Goal: Register for event/course

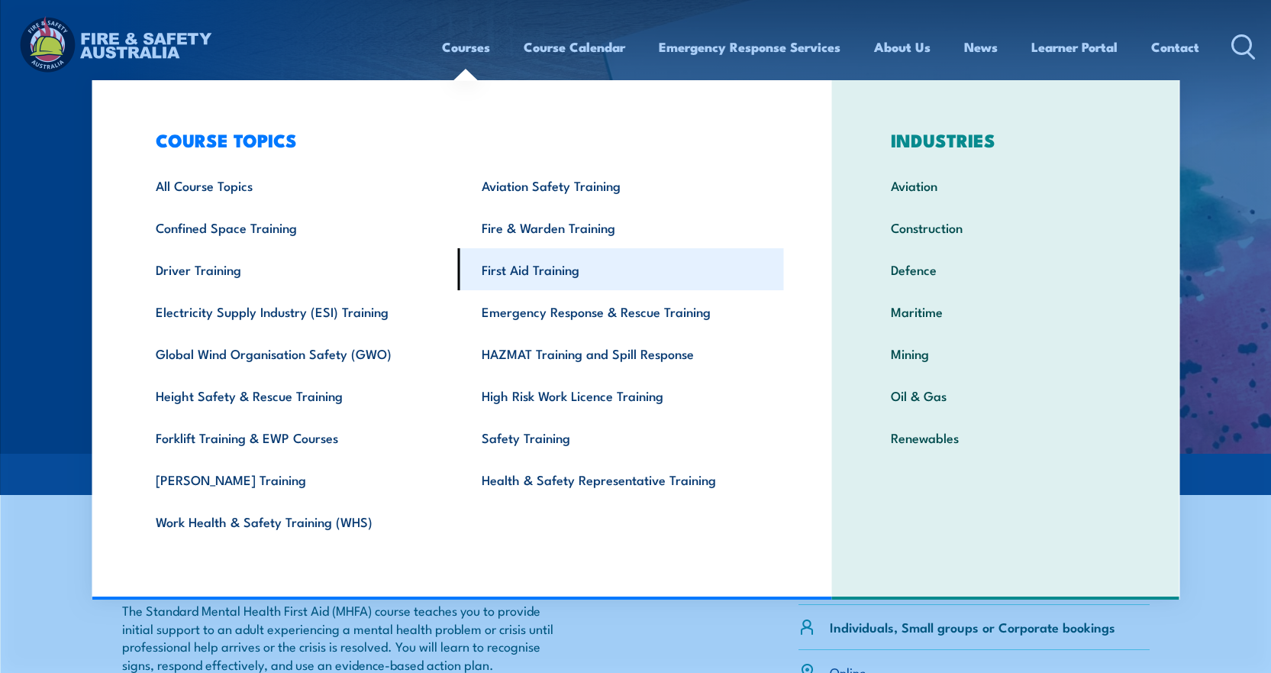
click at [544, 272] on link "First Aid Training" at bounding box center [621, 269] width 326 height 42
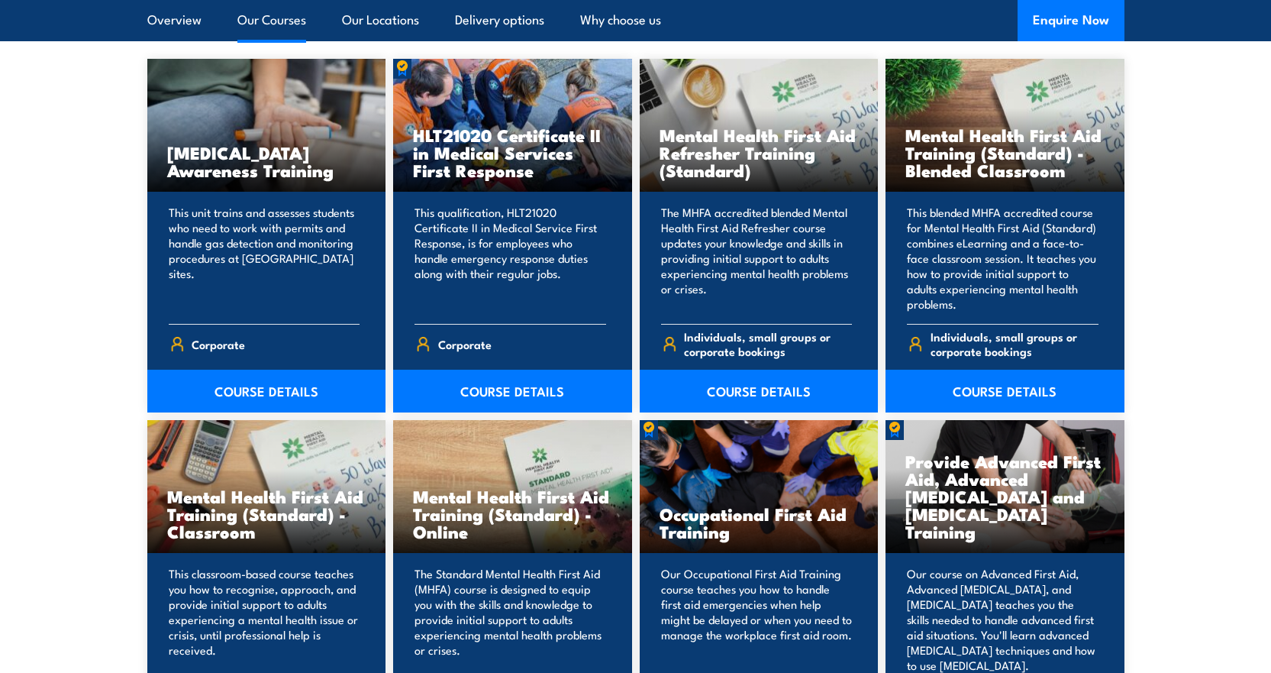
scroll to position [1145, 0]
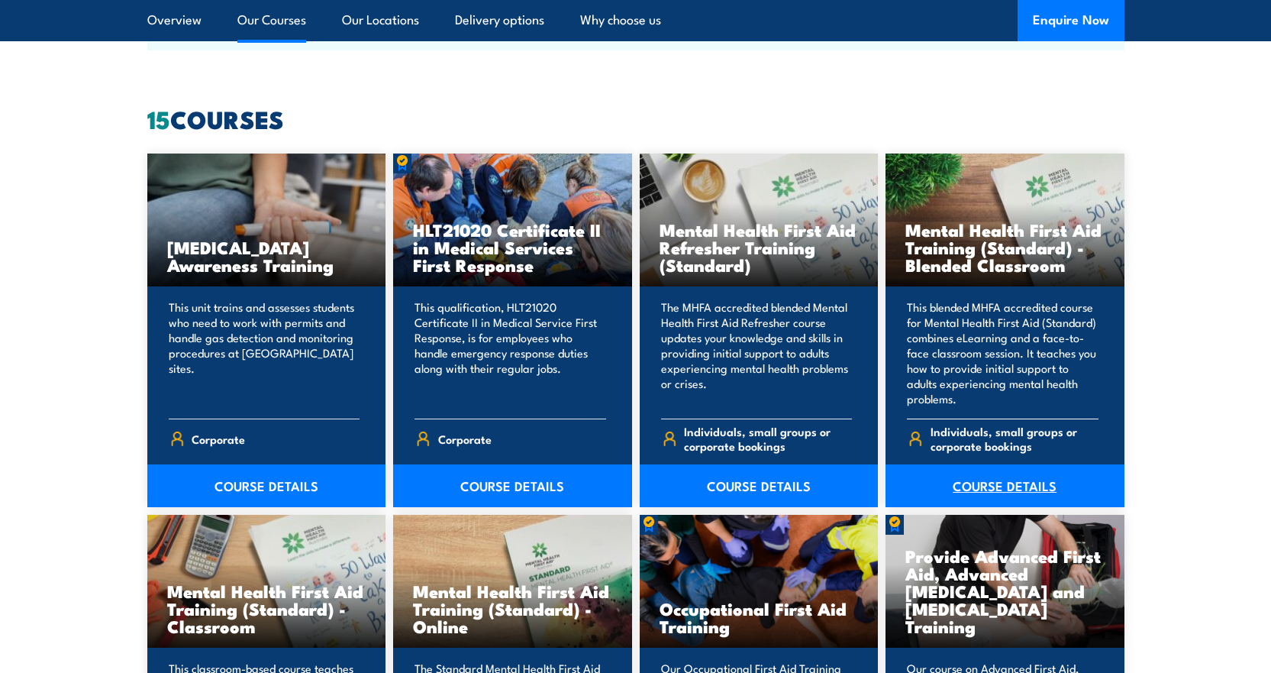
click at [1003, 495] on link "COURSE DETAILS" at bounding box center [1005, 485] width 239 height 43
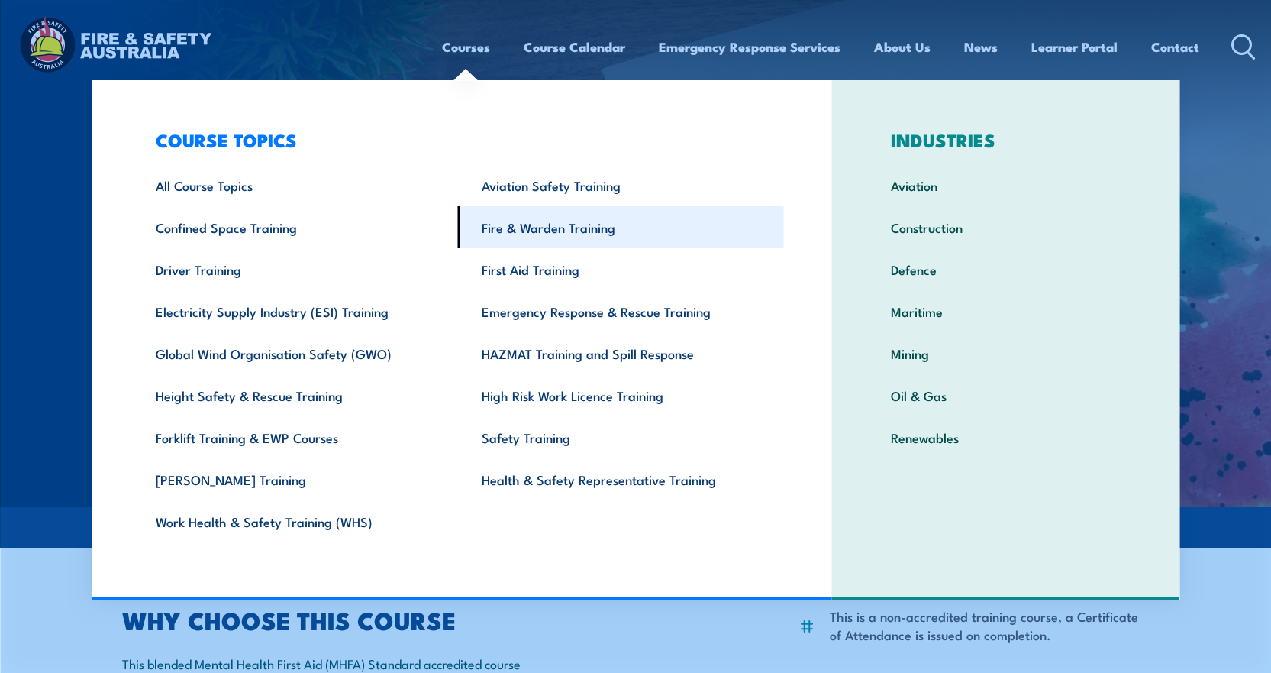
click at [537, 217] on link "Fire & Warden Training" at bounding box center [621, 227] width 326 height 42
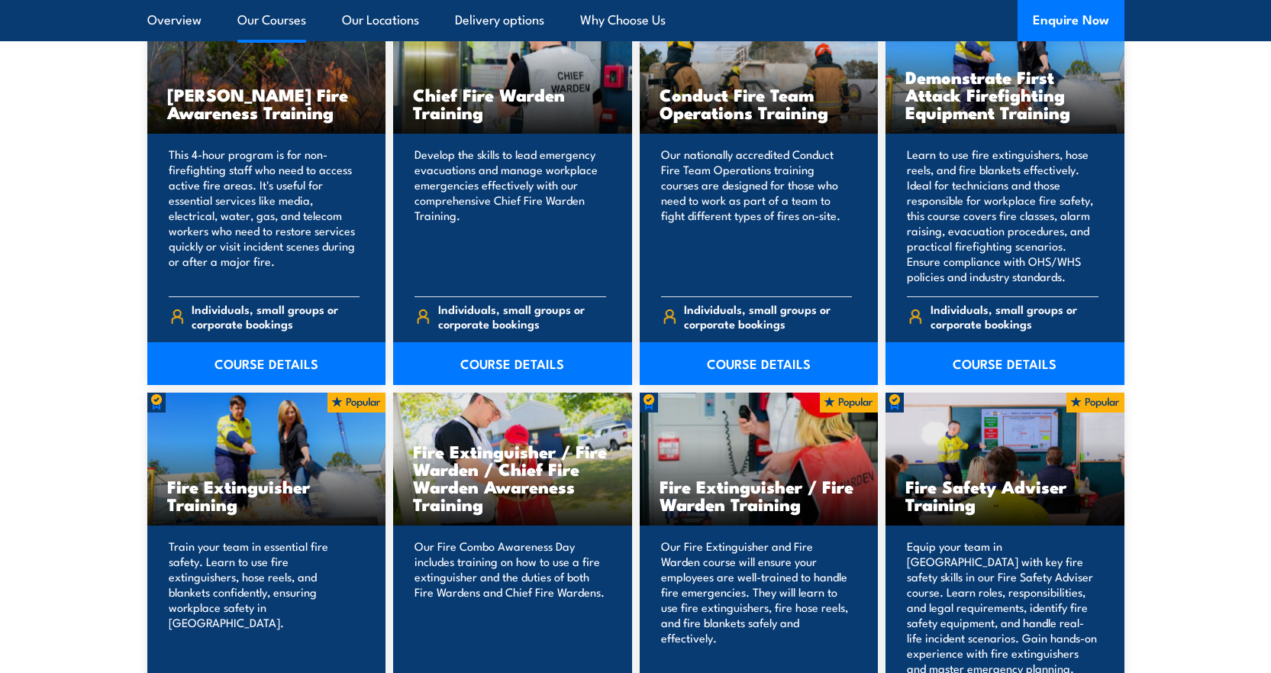
scroll to position [1450, 0]
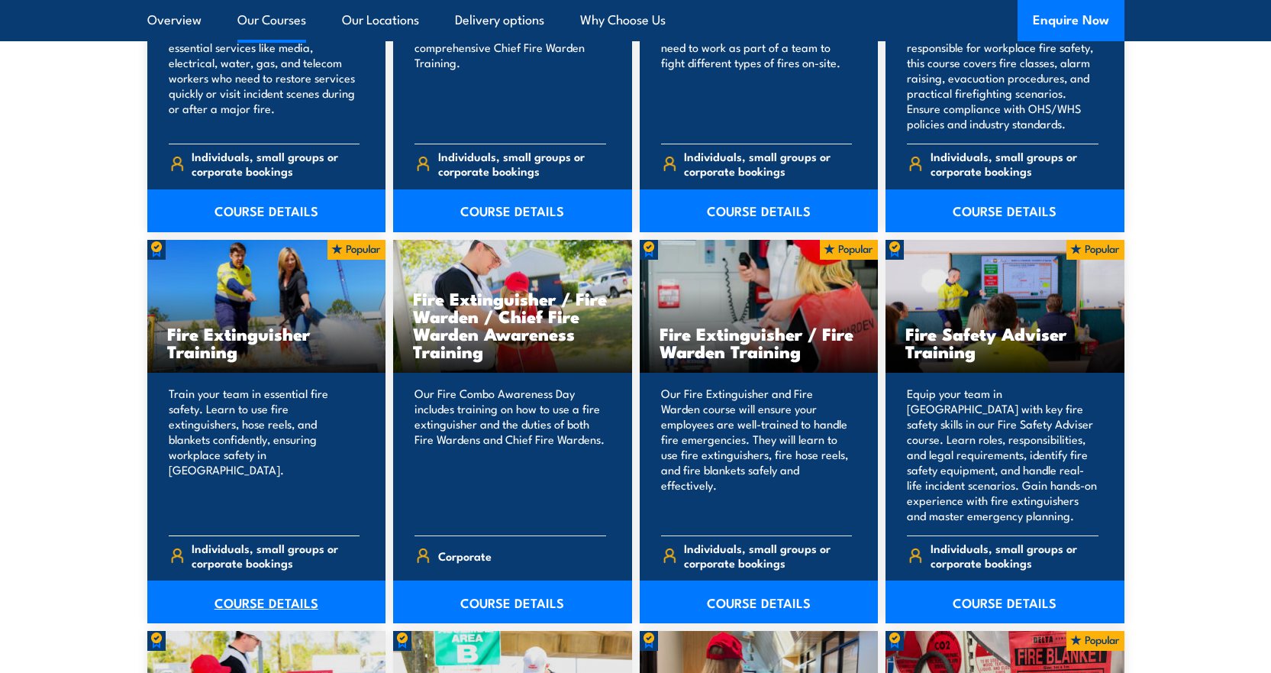
click at [276, 604] on link "COURSE DETAILS" at bounding box center [266, 601] width 239 height 43
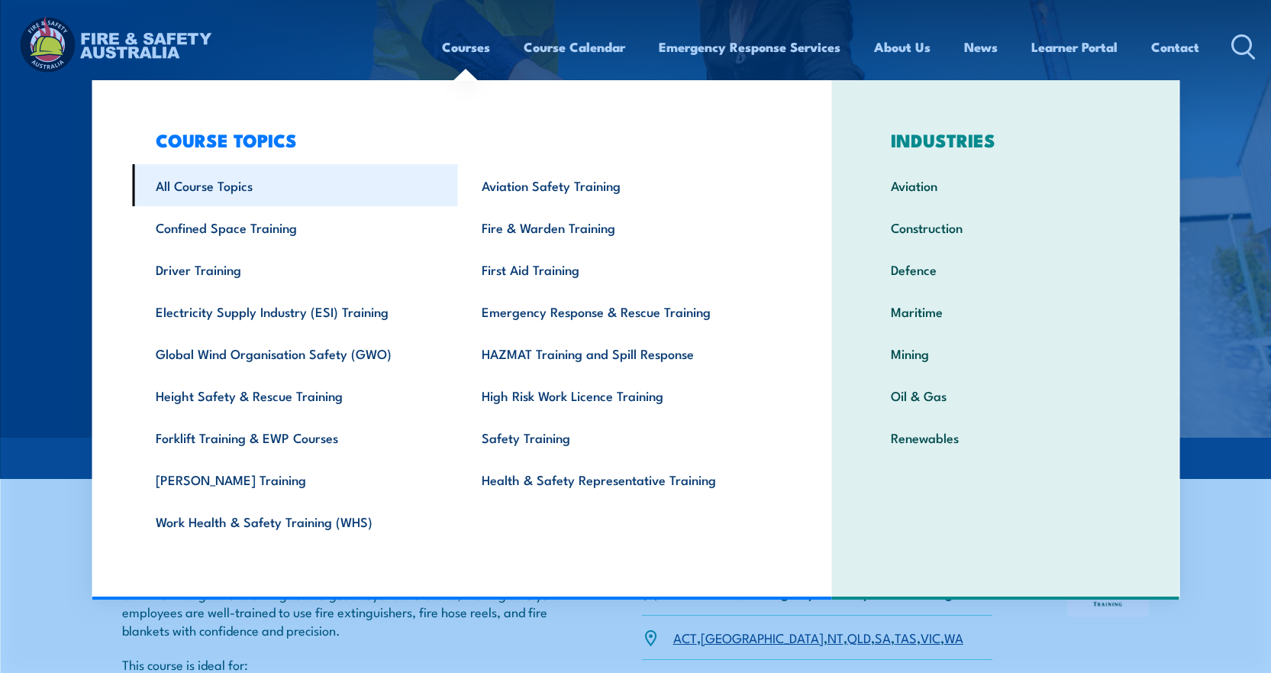
click at [215, 182] on link "All Course Topics" at bounding box center [295, 185] width 326 height 42
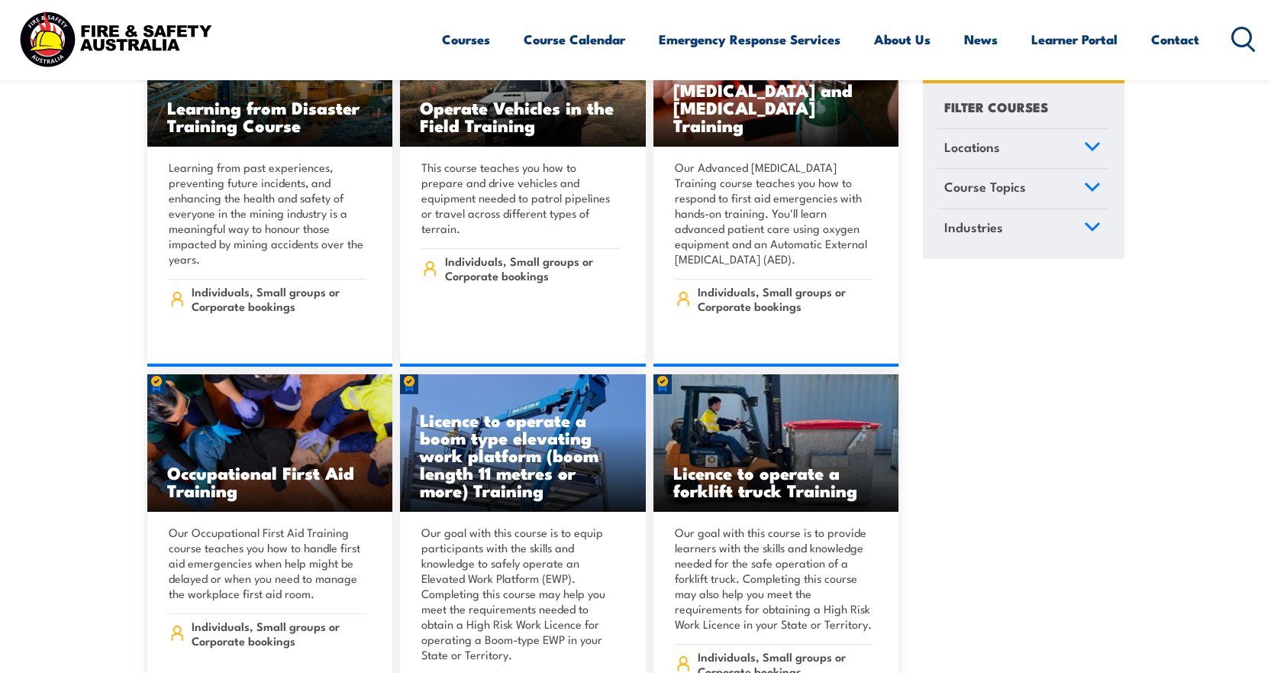
scroll to position [9304, 0]
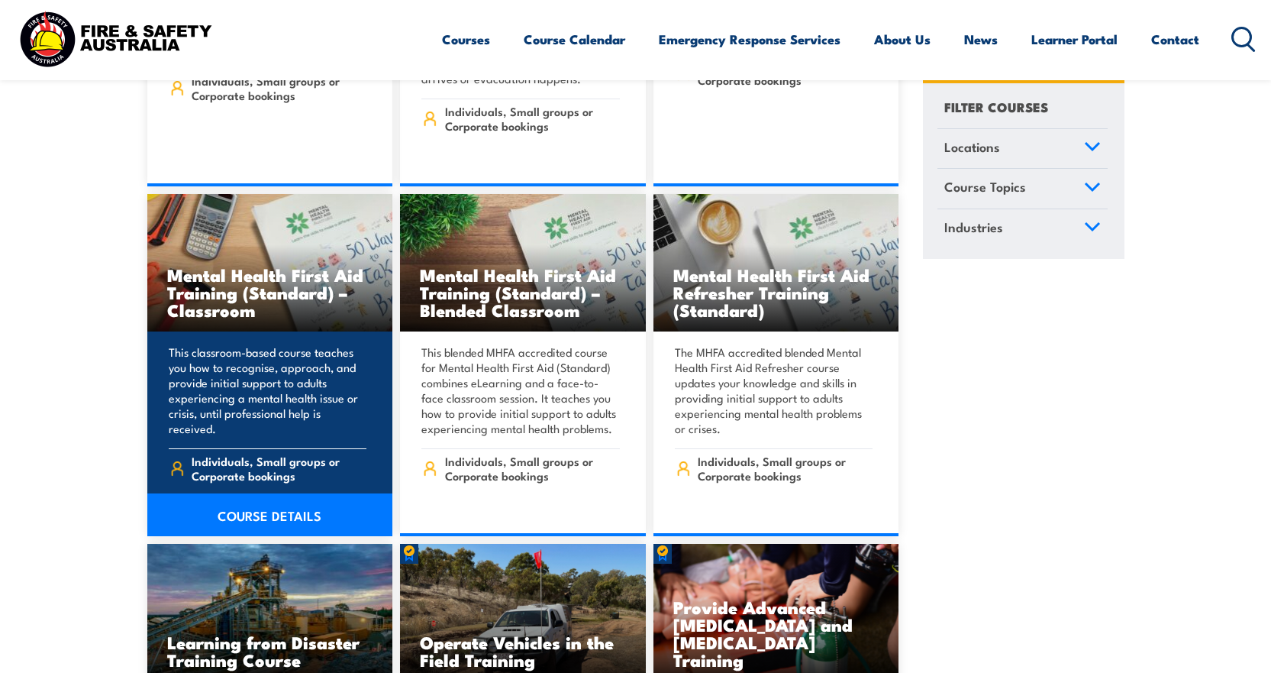
click at [234, 266] on h3 "Mental Health First Aid Training (Standard) – Classroom" at bounding box center [270, 292] width 206 height 53
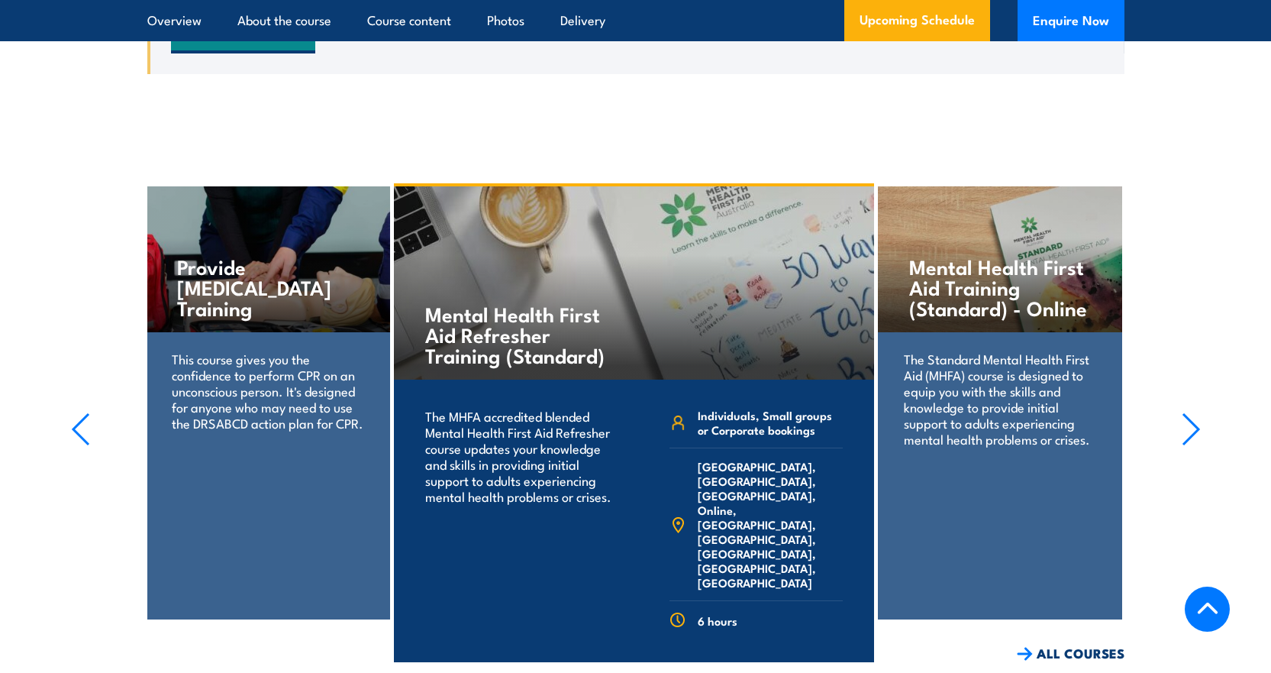
scroll to position [3130, 0]
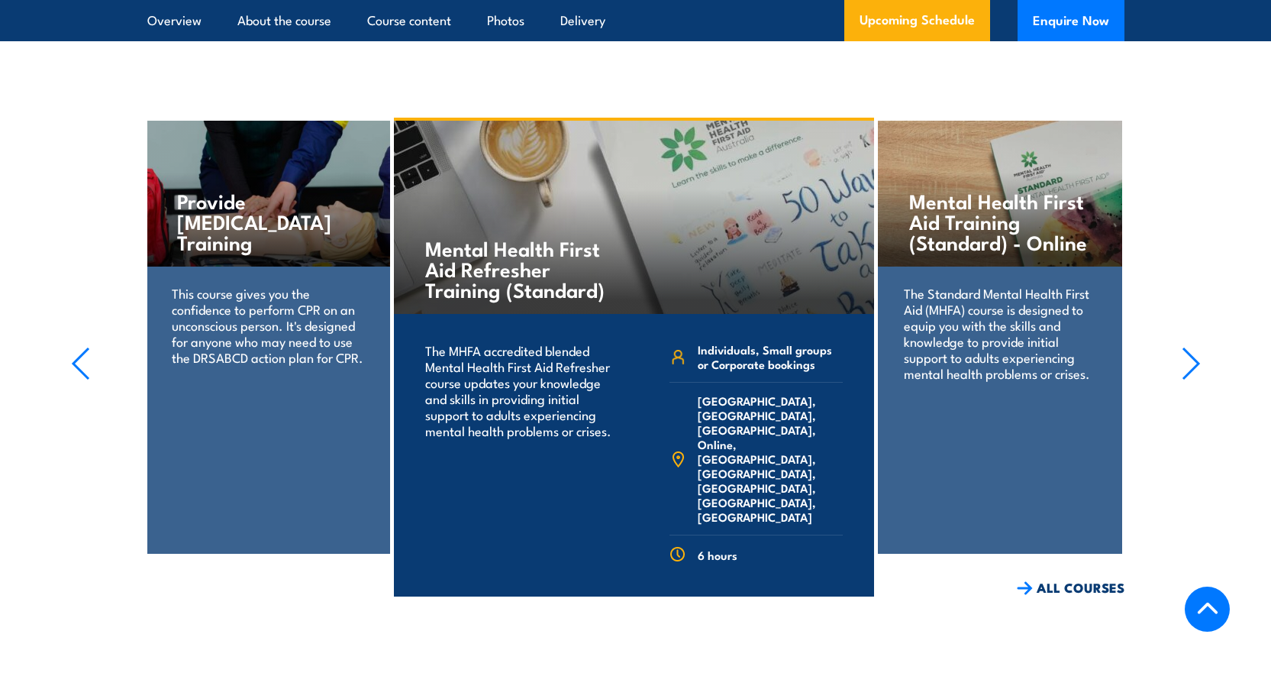
click at [1186, 380] on icon "button" at bounding box center [1191, 364] width 19 height 34
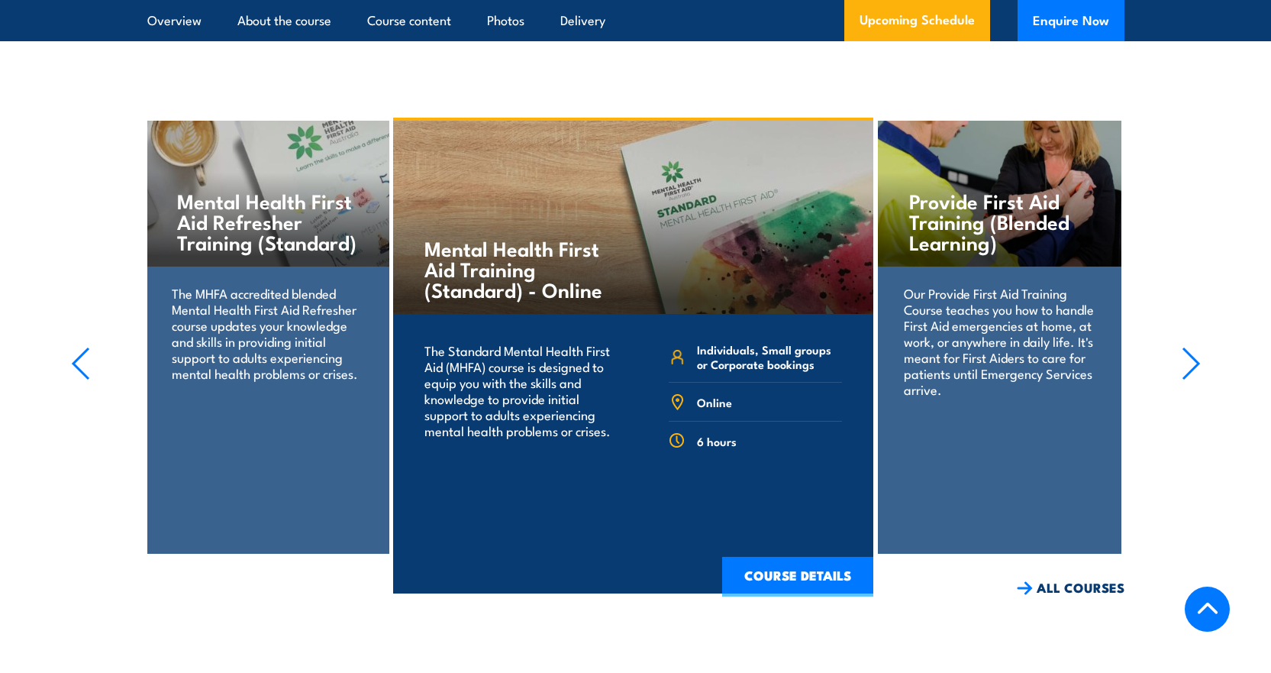
click at [1187, 380] on icon "button" at bounding box center [1191, 364] width 19 height 34
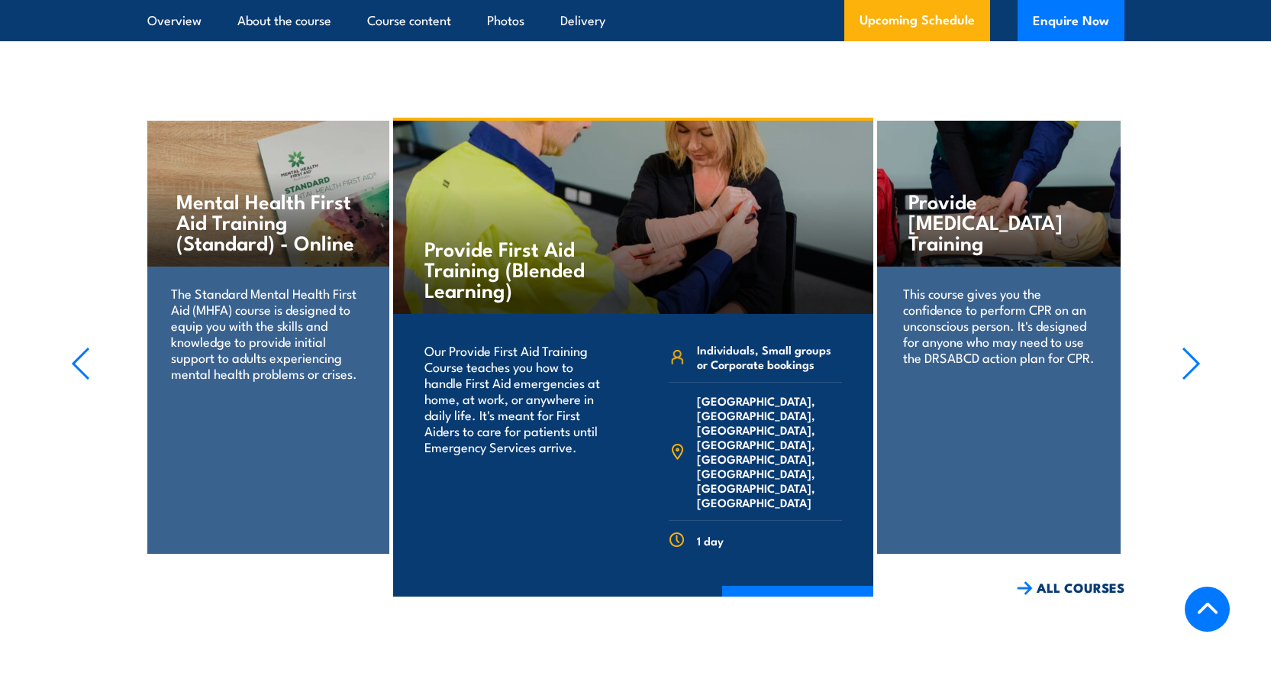
click at [1187, 380] on icon "button" at bounding box center [1191, 364] width 19 height 34
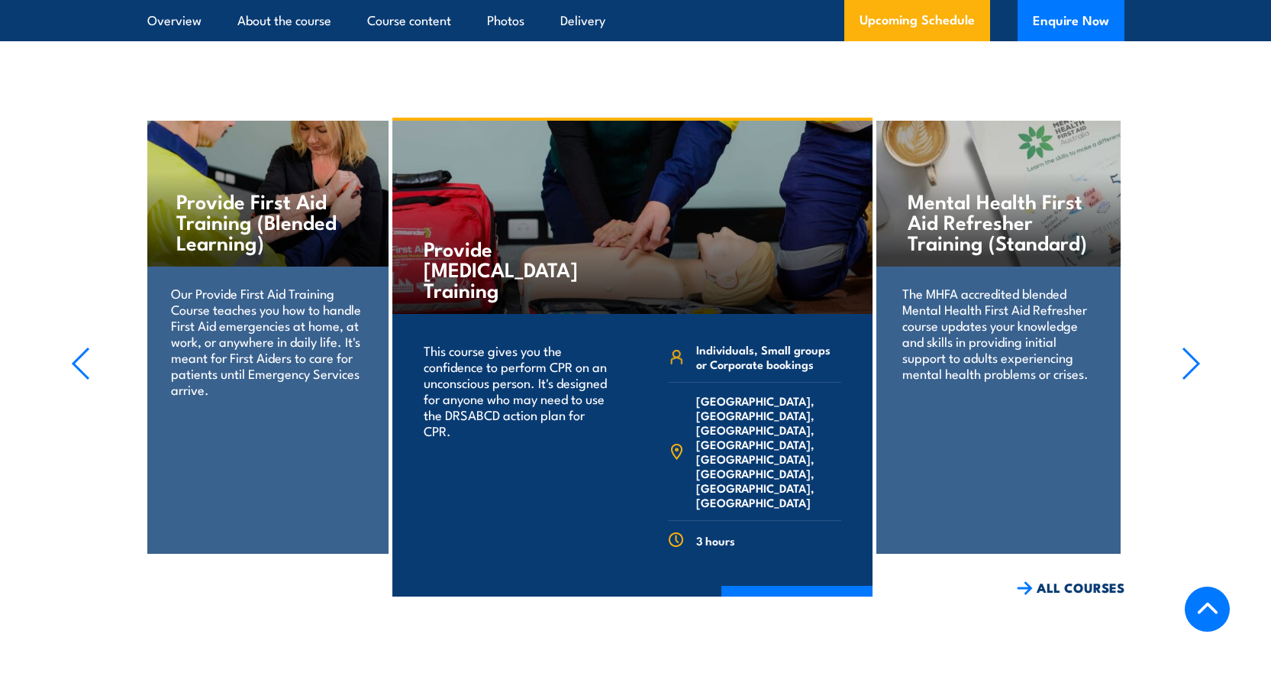
click at [1187, 380] on icon "button" at bounding box center [1191, 364] width 19 height 34
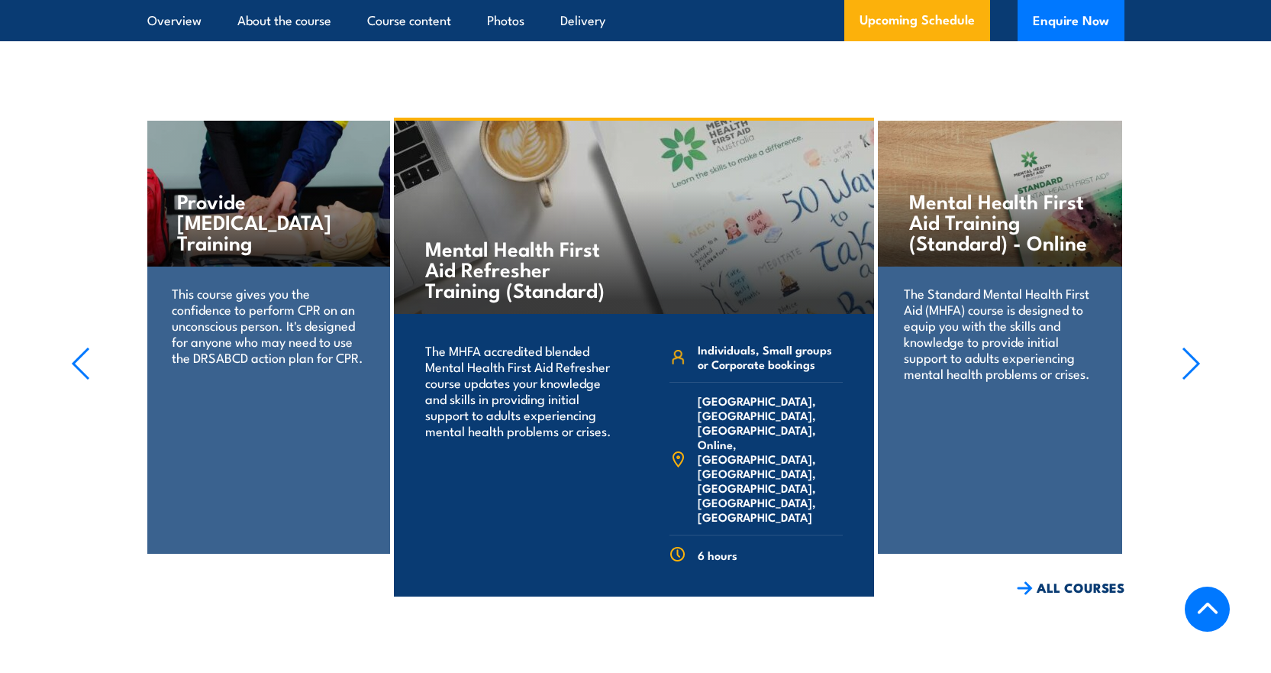
click at [1187, 380] on icon "button" at bounding box center [1191, 364] width 19 height 34
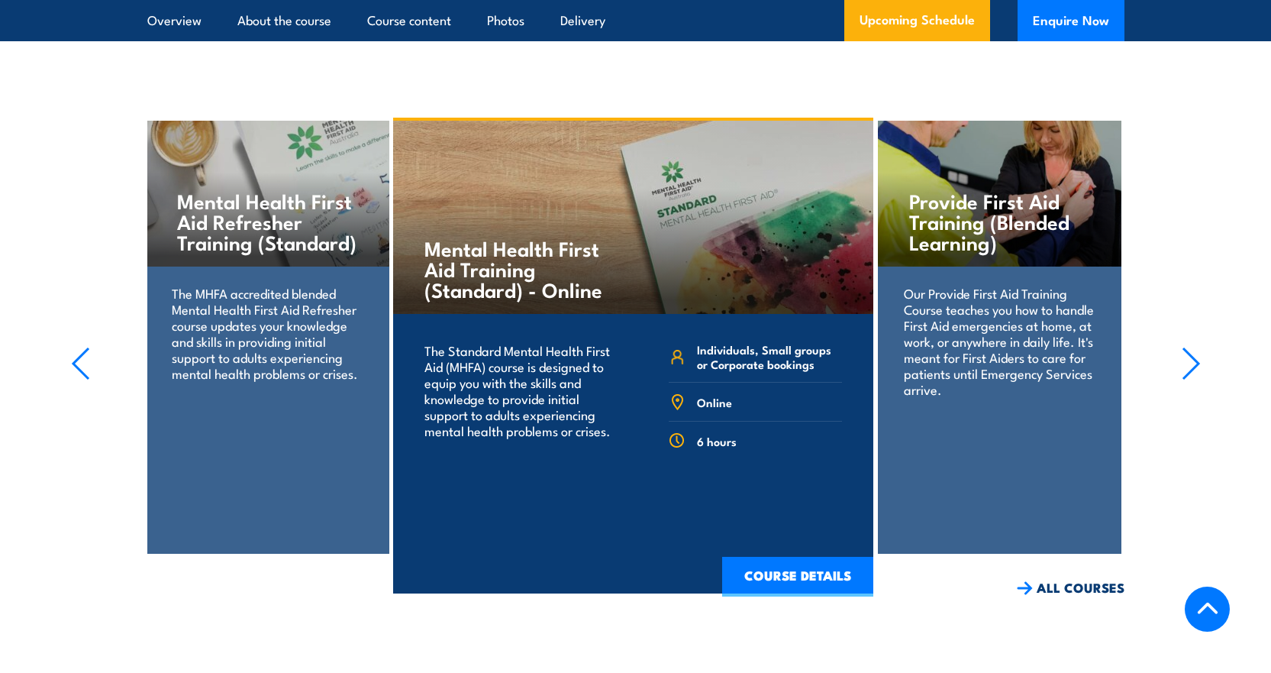
click at [1187, 380] on icon "button" at bounding box center [1191, 364] width 19 height 34
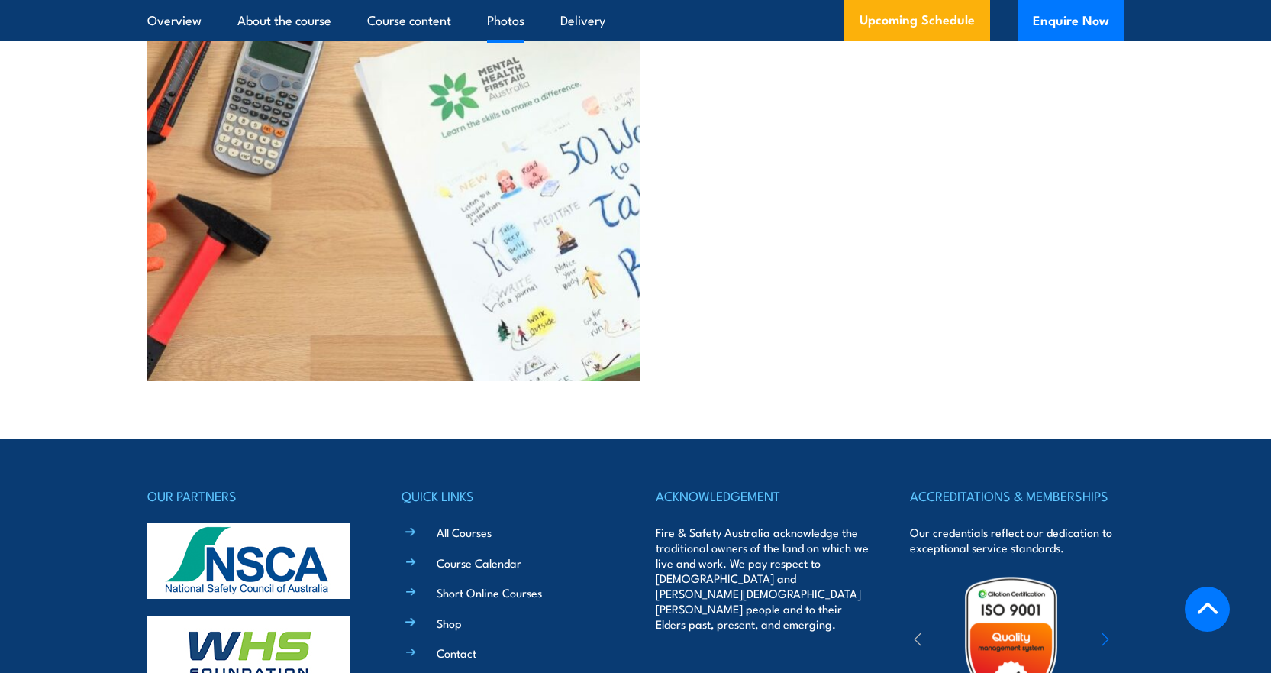
scroll to position [3759, 0]
